Goal: Task Accomplishment & Management: Use online tool/utility

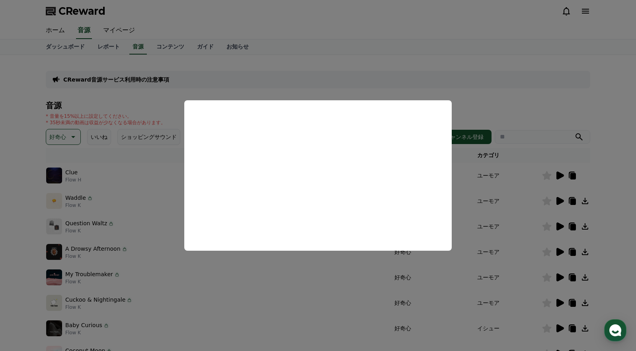
click at [106, 230] on button "close modal" at bounding box center [318, 175] width 636 height 351
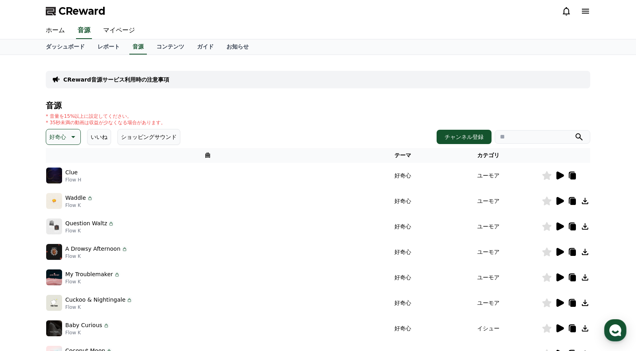
click at [74, 136] on icon at bounding box center [73, 137] width 4 height 2
click at [61, 165] on button "明るい" at bounding box center [58, 167] width 23 height 18
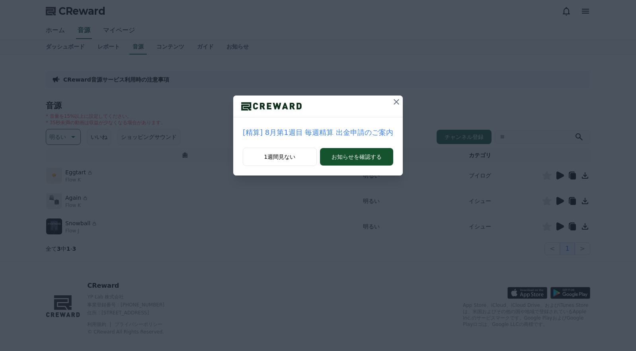
click at [68, 145] on div "[精算] 8月第1週目 毎週精算 出金申請のご案内 1週間見ない お知らせを確認する" at bounding box center [318, 94] width 636 height 188
click at [394, 105] on icon at bounding box center [396, 102] width 10 height 10
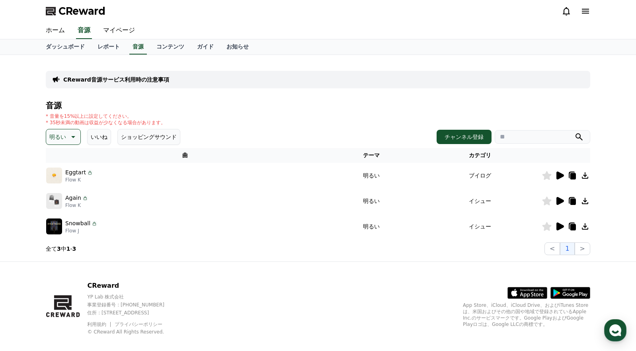
click at [562, 178] on icon at bounding box center [559, 176] width 10 height 10
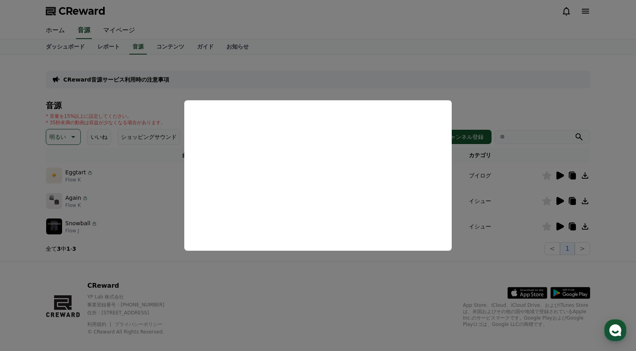
drag, startPoint x: 144, startPoint y: 233, endPoint x: 121, endPoint y: 197, distance: 42.2
click at [144, 233] on button "close modal" at bounding box center [318, 175] width 636 height 351
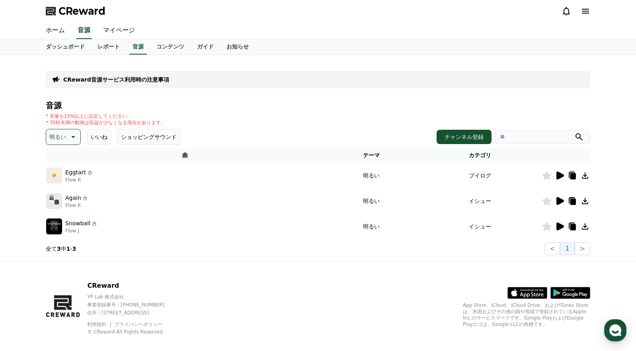
click at [74, 136] on icon at bounding box center [73, 137] width 10 height 10
click at [60, 222] on button "明るい" at bounding box center [58, 222] width 23 height 18
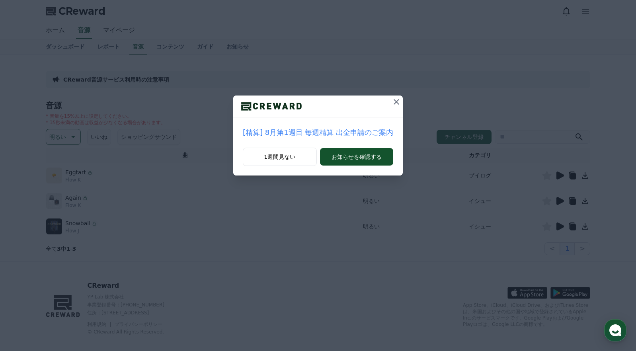
click at [396, 101] on button at bounding box center [396, 101] width 13 height 13
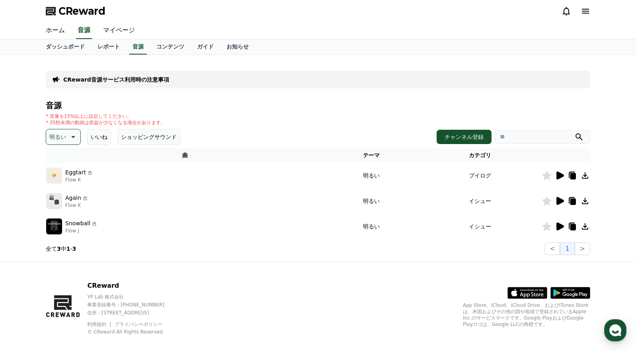
click at [70, 136] on icon at bounding box center [73, 137] width 10 height 10
click at [56, 224] on button "ポッピング" at bounding box center [64, 227] width 34 height 18
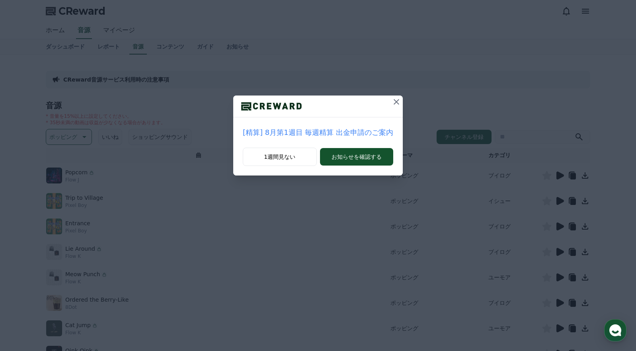
click at [391, 103] on icon at bounding box center [396, 102] width 10 height 10
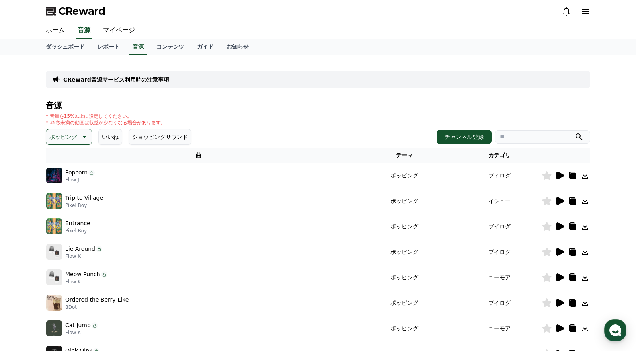
scroll to position [2, 0]
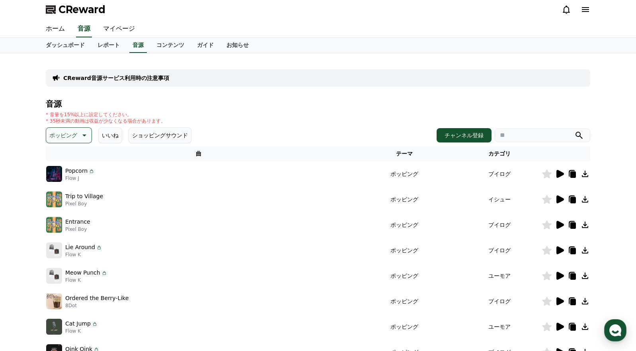
click at [557, 174] on icon at bounding box center [560, 174] width 8 height 8
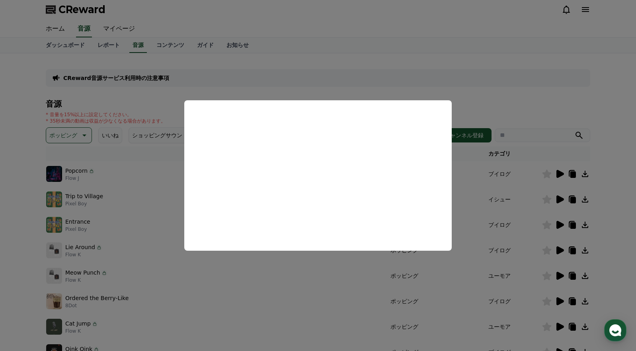
click at [532, 191] on button "close modal" at bounding box center [318, 175] width 636 height 351
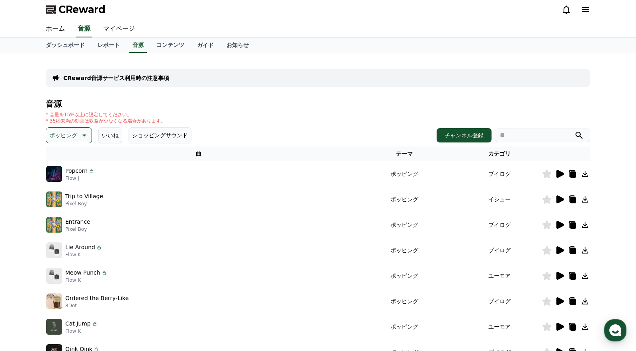
click at [558, 200] on icon at bounding box center [560, 199] width 8 height 8
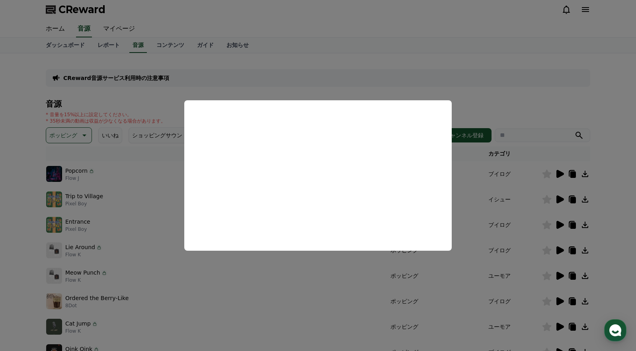
click at [123, 231] on button "close modal" at bounding box center [318, 175] width 636 height 351
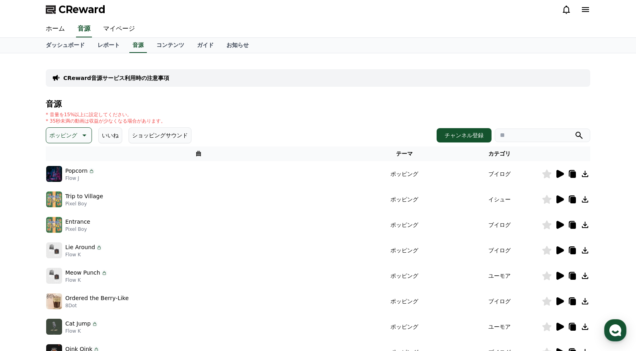
click at [560, 226] on icon at bounding box center [560, 225] width 8 height 8
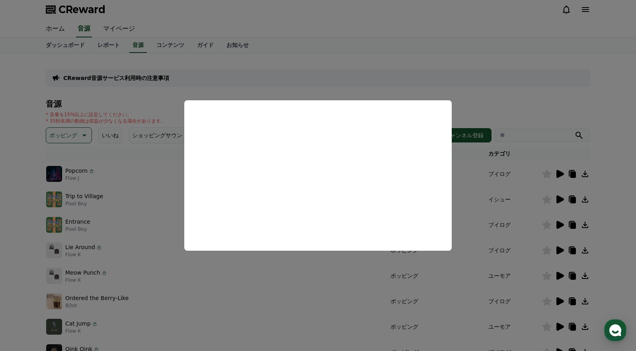
click at [152, 248] on button "close modal" at bounding box center [318, 175] width 636 height 351
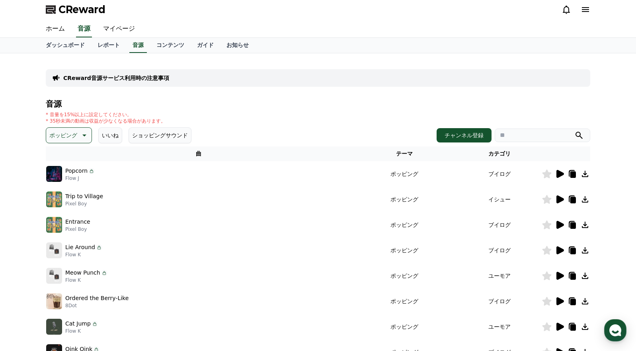
click at [561, 250] on icon at bounding box center [560, 250] width 8 height 8
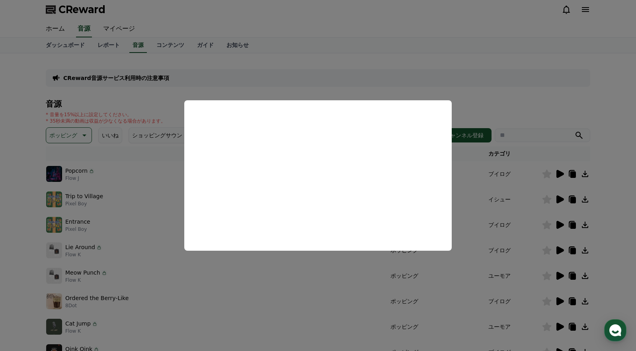
click at [565, 272] on button "close modal" at bounding box center [318, 175] width 636 height 351
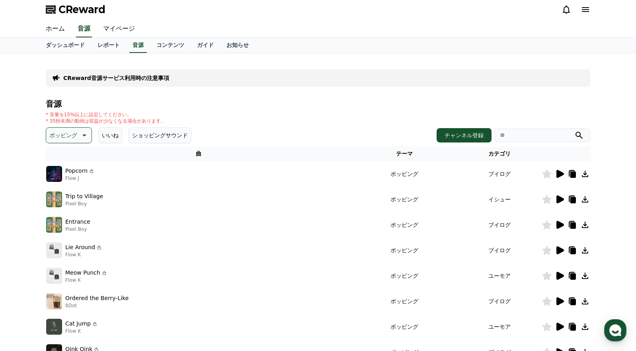
click at [558, 276] on icon at bounding box center [560, 276] width 8 height 8
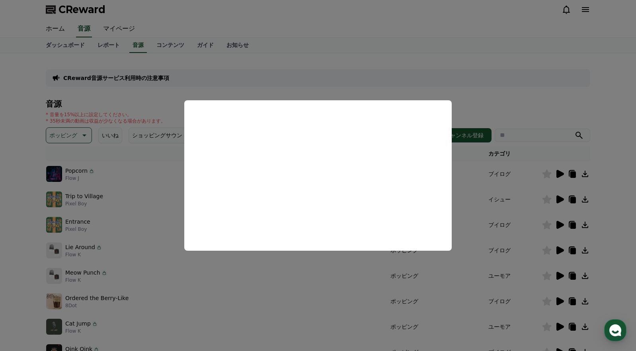
click at [557, 327] on button "close modal" at bounding box center [318, 175] width 636 height 351
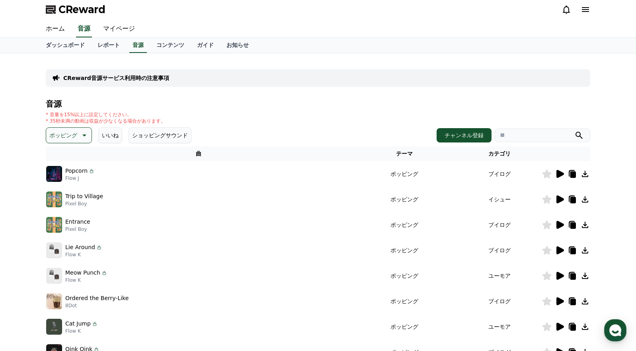
click at [561, 327] on icon at bounding box center [560, 327] width 8 height 8
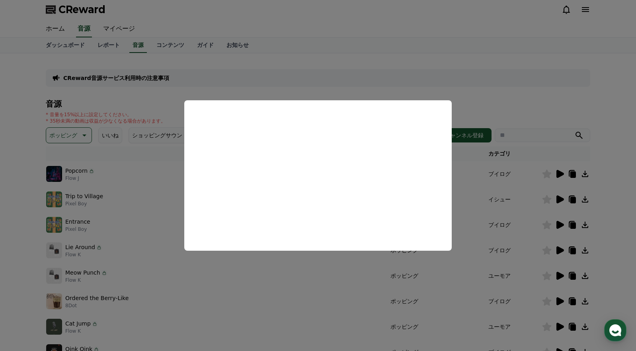
scroll to position [66, 0]
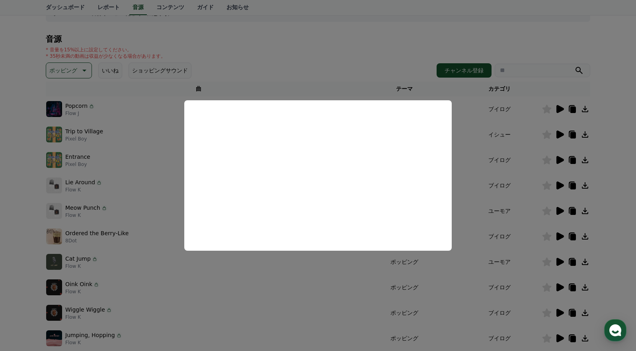
click at [581, 263] on button "close modal" at bounding box center [318, 175] width 636 height 351
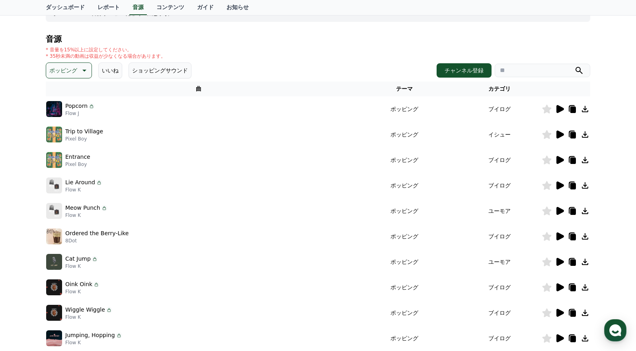
click at [585, 261] on icon at bounding box center [584, 262] width 6 height 6
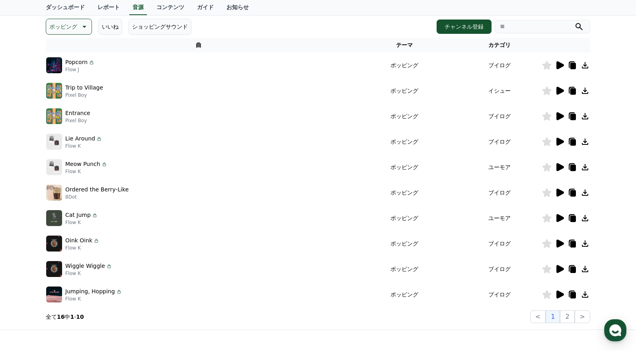
scroll to position [117, 0]
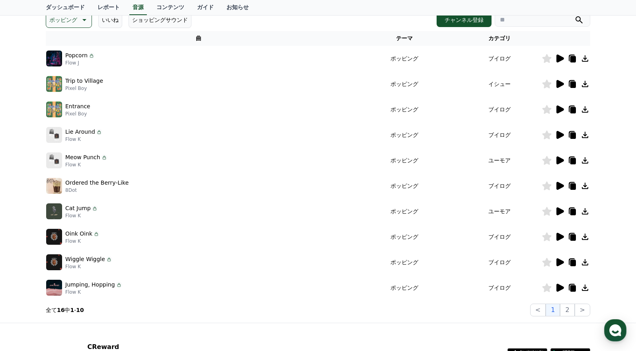
click at [569, 310] on button "2" at bounding box center [567, 309] width 14 height 13
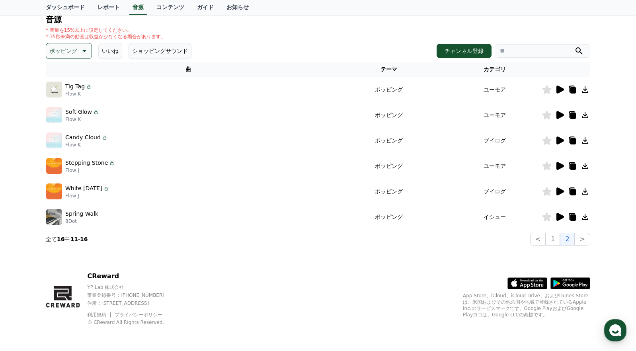
scroll to position [86, 0]
click at [559, 218] on icon at bounding box center [560, 217] width 8 height 8
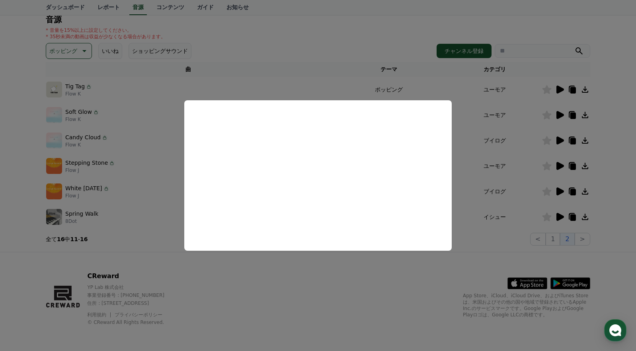
click at [559, 191] on button "close modal" at bounding box center [318, 175] width 636 height 351
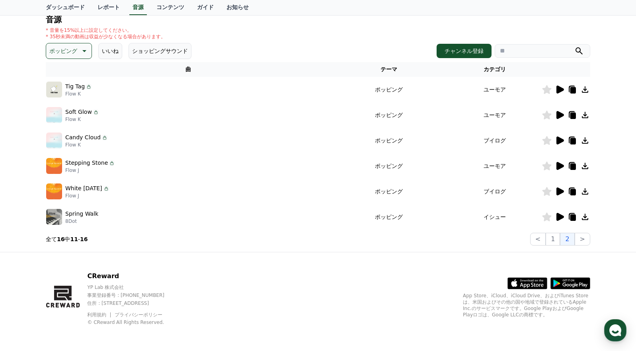
click at [561, 189] on icon at bounding box center [560, 191] width 8 height 8
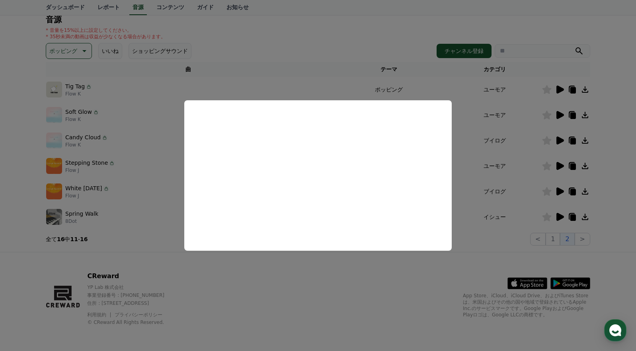
click at [583, 191] on button "close modal" at bounding box center [318, 175] width 636 height 351
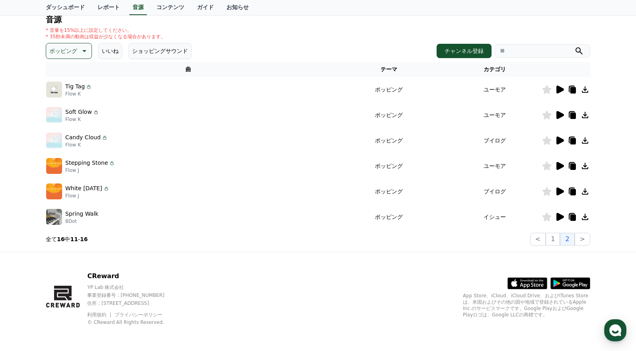
click at [587, 194] on icon at bounding box center [584, 191] width 6 height 6
click at [558, 162] on icon at bounding box center [560, 166] width 8 height 8
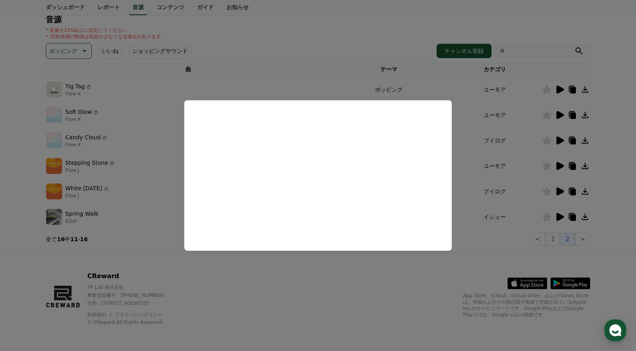
click at [558, 140] on button "close modal" at bounding box center [318, 175] width 636 height 351
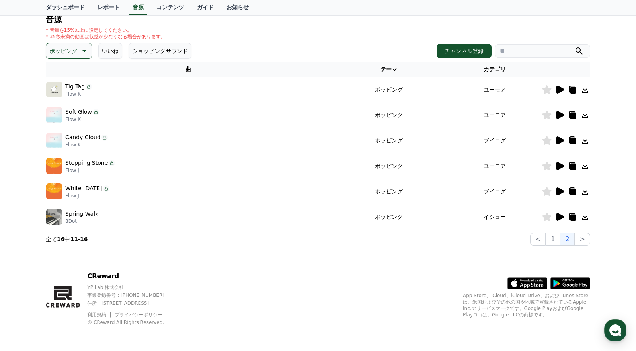
click at [561, 140] on icon at bounding box center [560, 140] width 8 height 8
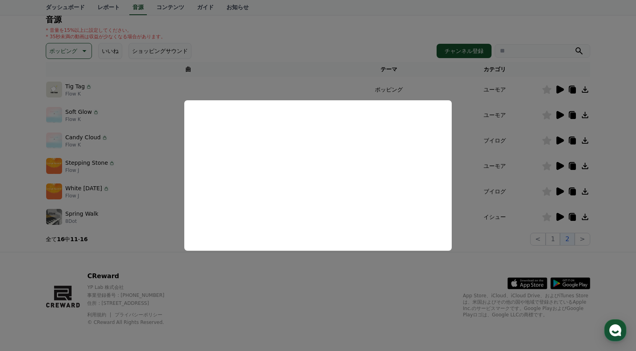
click at [560, 114] on button "close modal" at bounding box center [318, 175] width 636 height 351
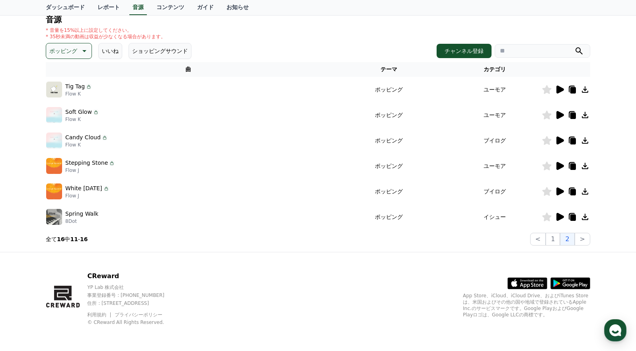
click at [560, 114] on icon at bounding box center [560, 115] width 8 height 8
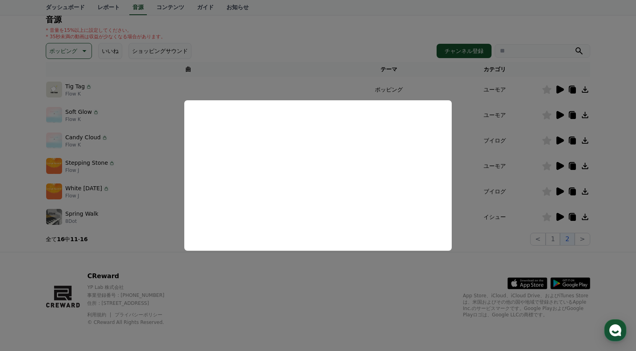
click at [566, 87] on button "close modal" at bounding box center [318, 175] width 636 height 351
click at [562, 89] on icon at bounding box center [560, 90] width 8 height 8
click at [587, 87] on button "close modal" at bounding box center [318, 175] width 636 height 351
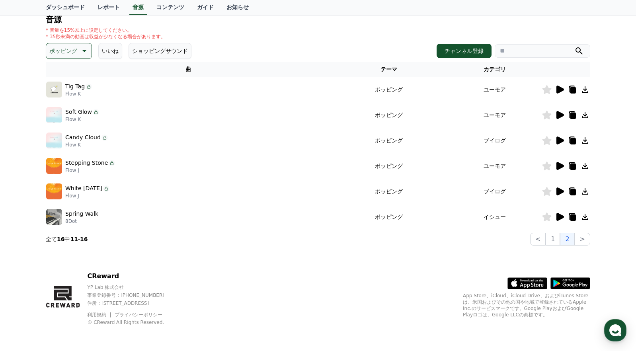
click at [585, 89] on icon at bounding box center [585, 90] width 10 height 10
